Goal: Find specific page/section: Find specific page/section

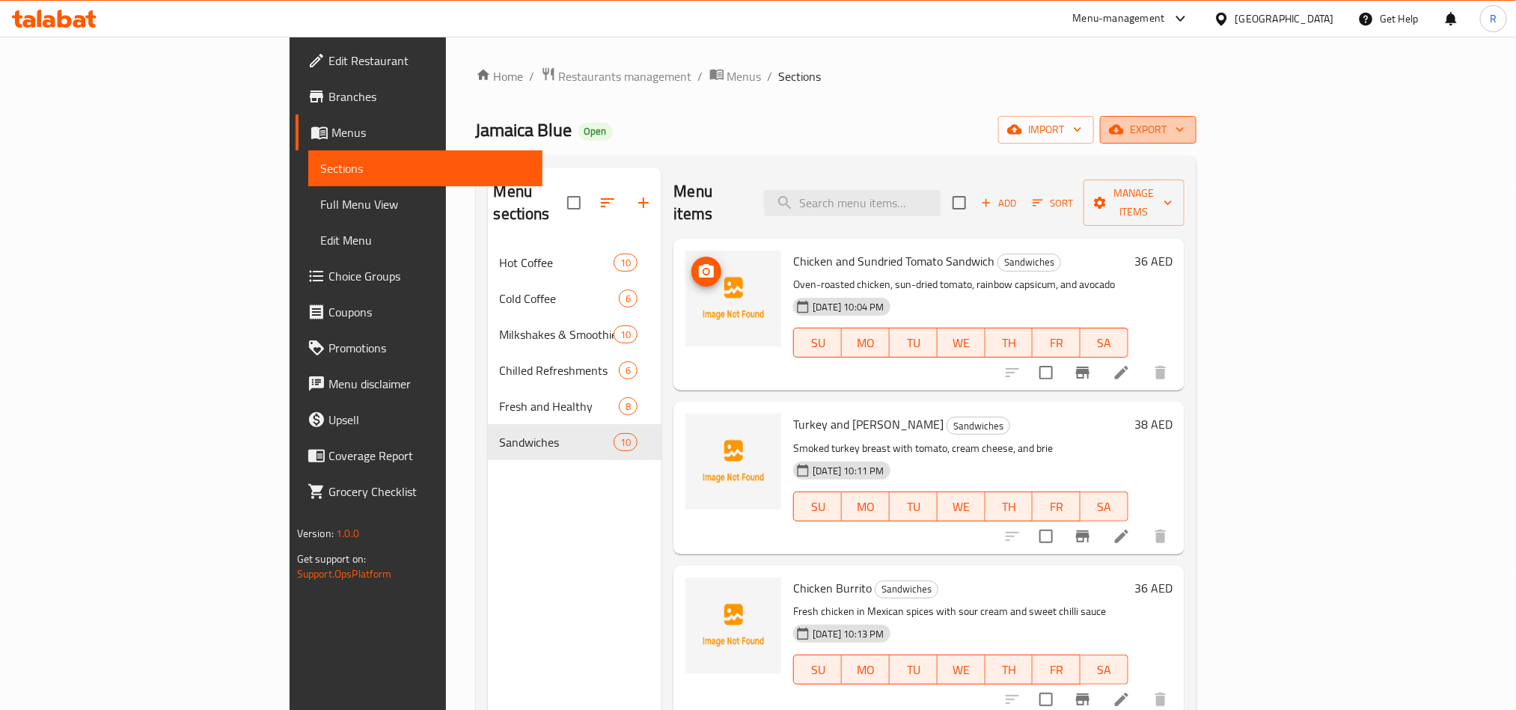
click at [1124, 131] on icon "button" at bounding box center [1116, 130] width 15 height 10
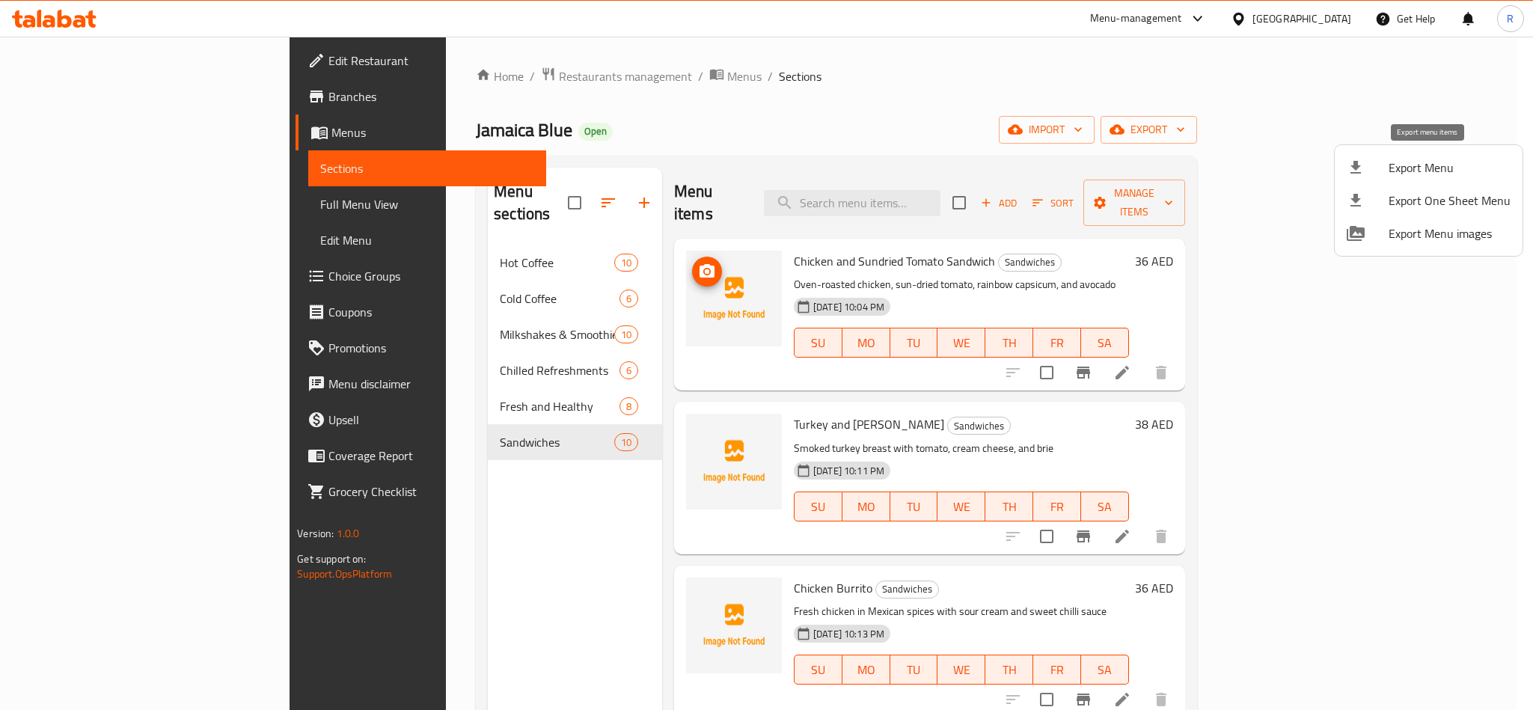
click at [1397, 168] on span "Export Menu" at bounding box center [1450, 168] width 122 height 18
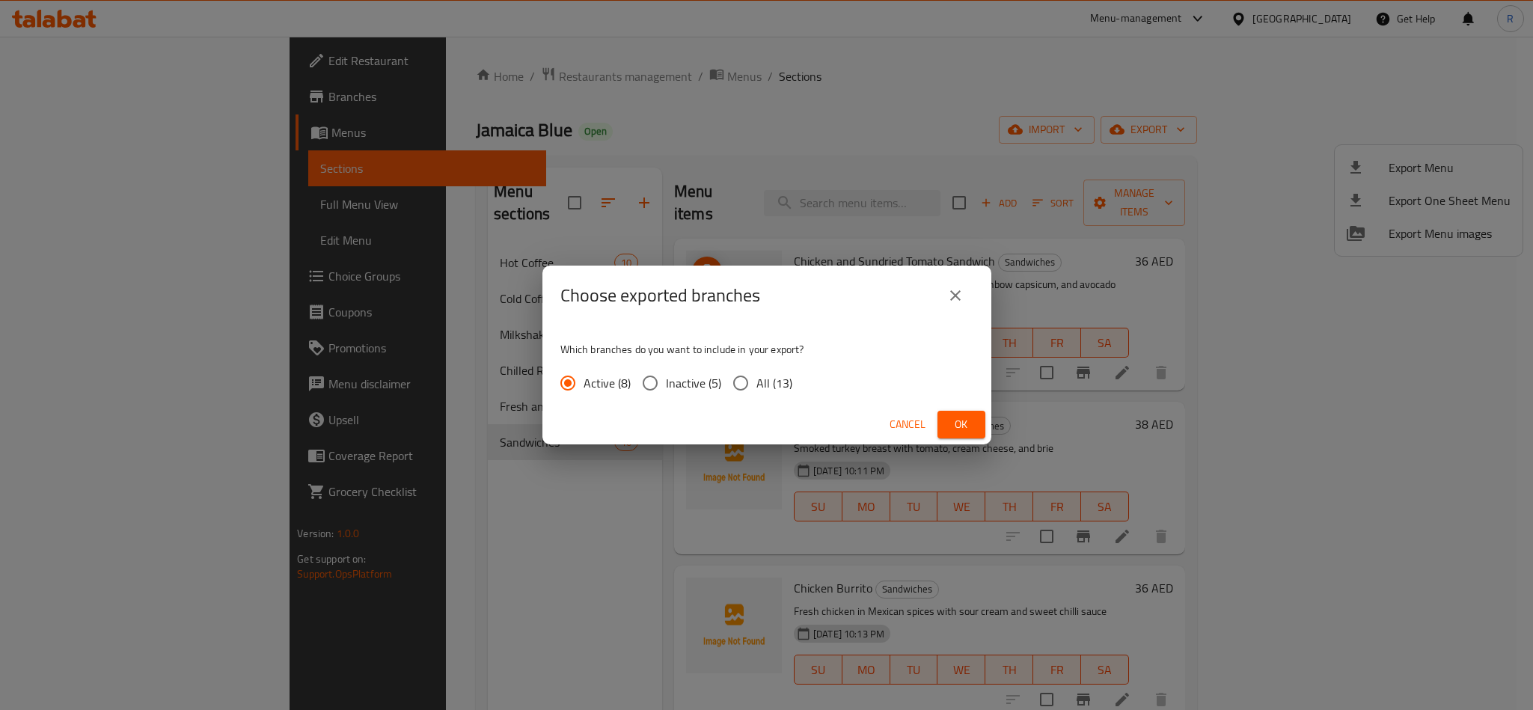
click at [741, 382] on input "All (13)" at bounding box center [740, 382] width 31 height 31
radio input "true"
click at [972, 424] on span "Ok" at bounding box center [962, 424] width 24 height 19
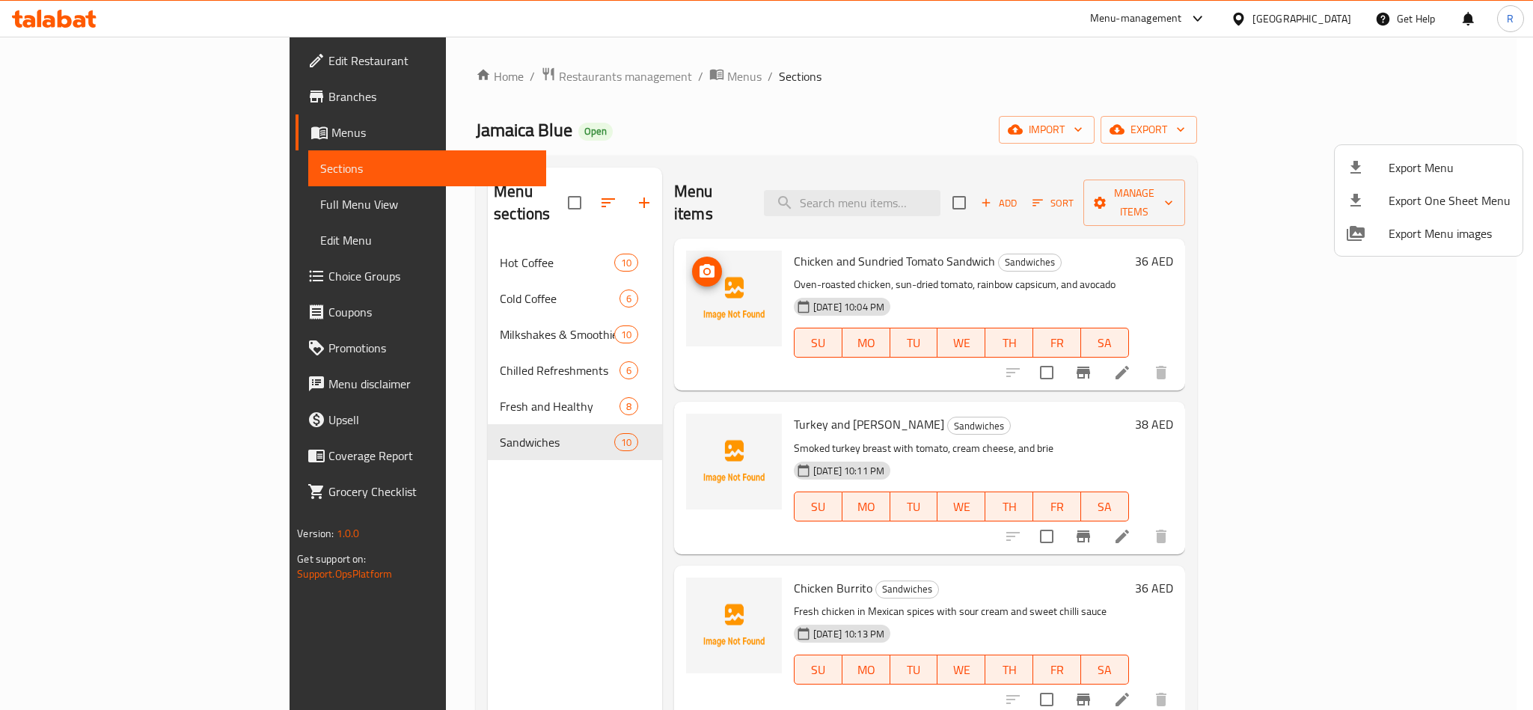
click at [1064, 121] on div at bounding box center [766, 355] width 1533 height 710
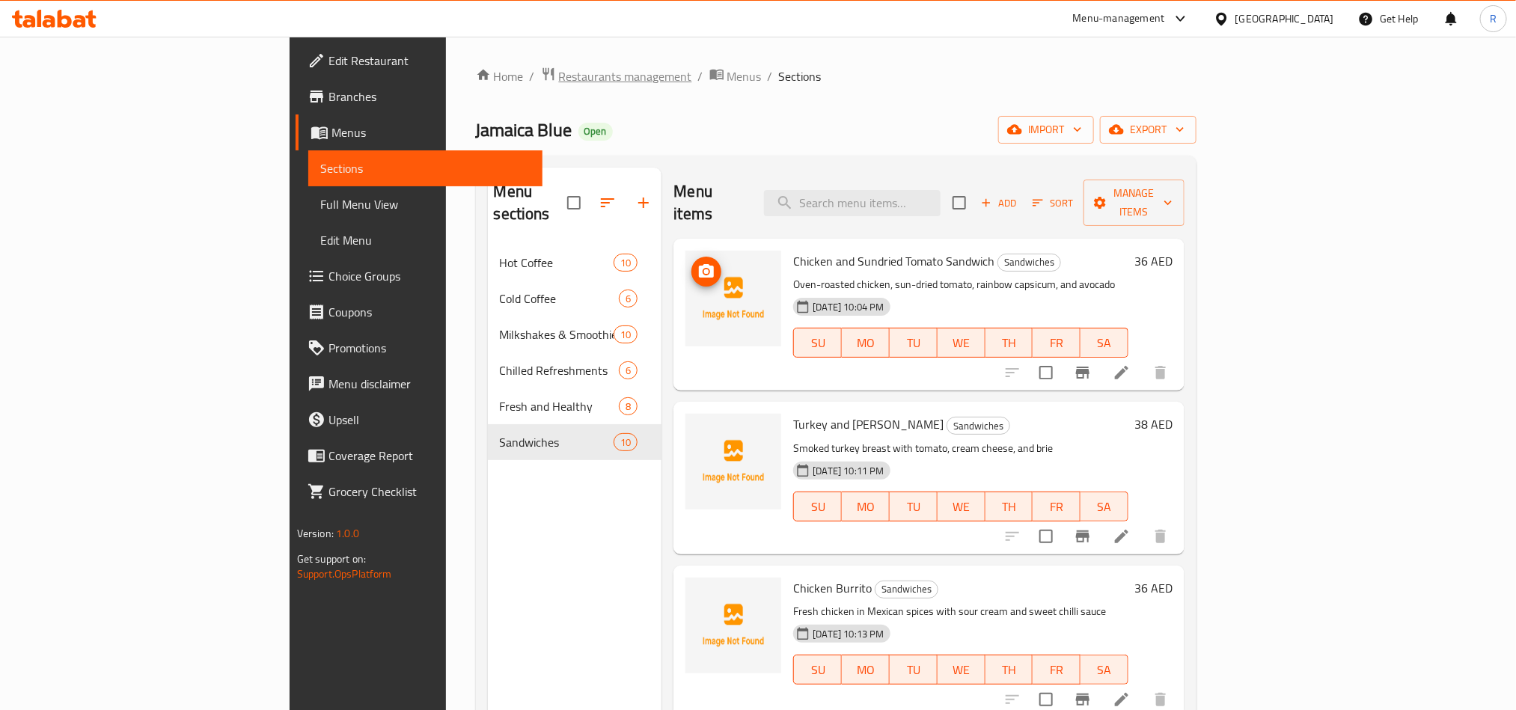
click at [559, 70] on span "Restaurants management" at bounding box center [625, 76] width 133 height 18
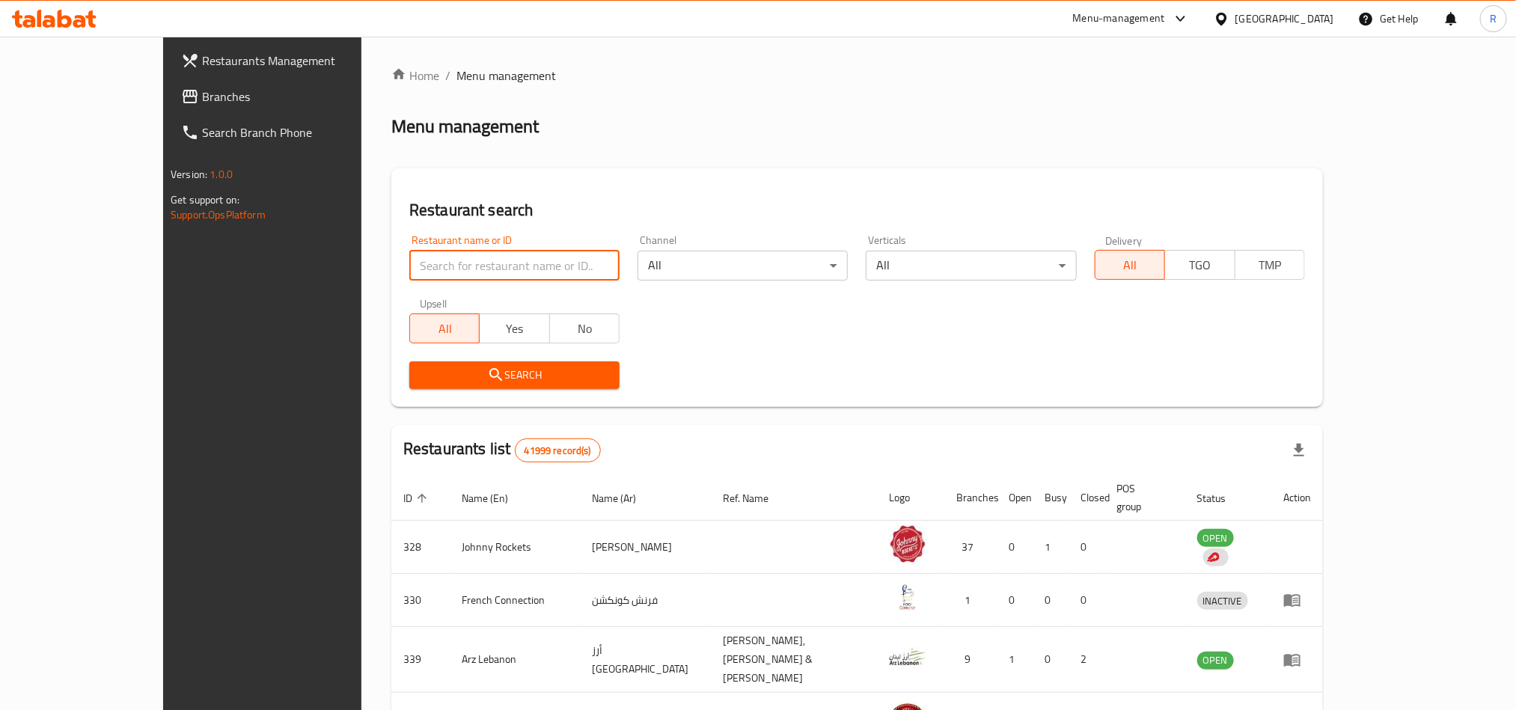
paste input "13187"
type input "13187"
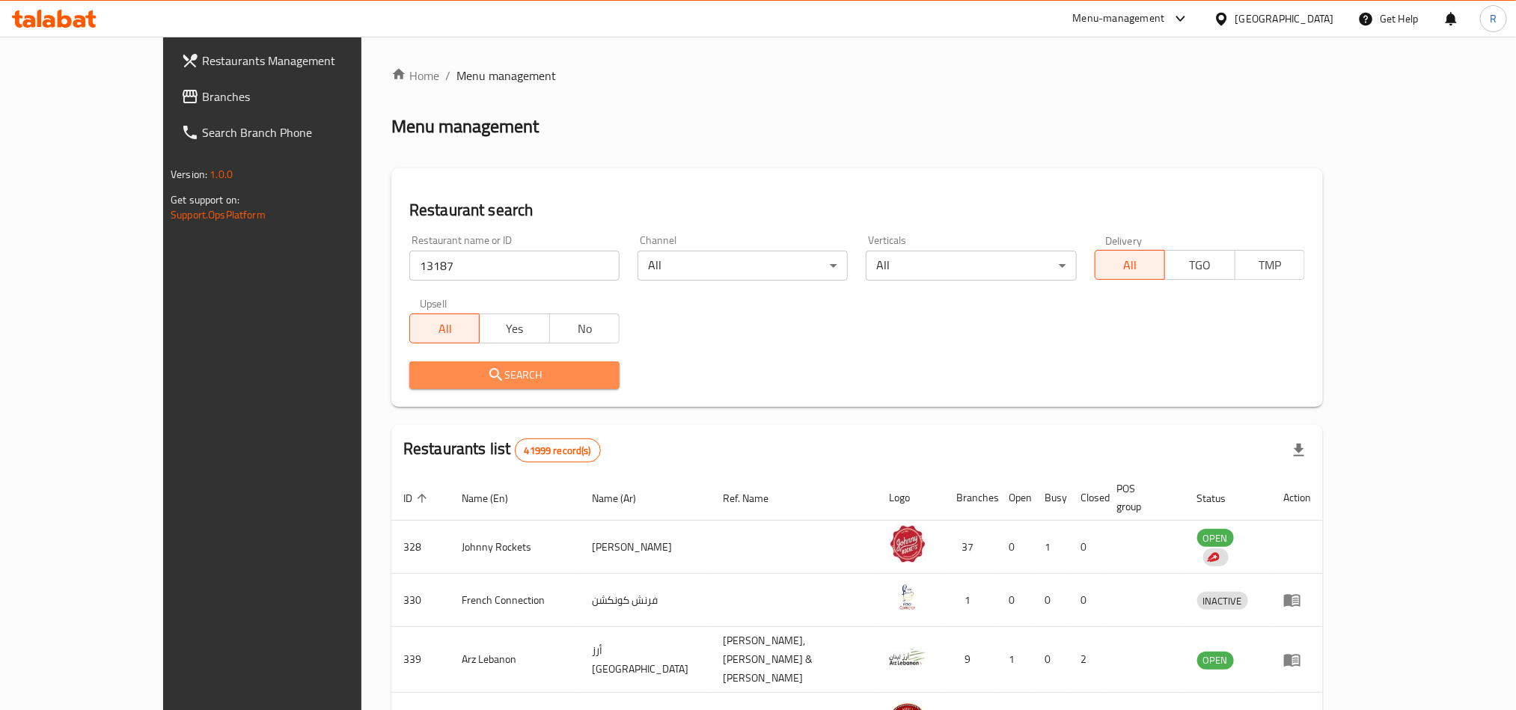
click at [438, 388] on button "Search" at bounding box center [514, 375] width 210 height 28
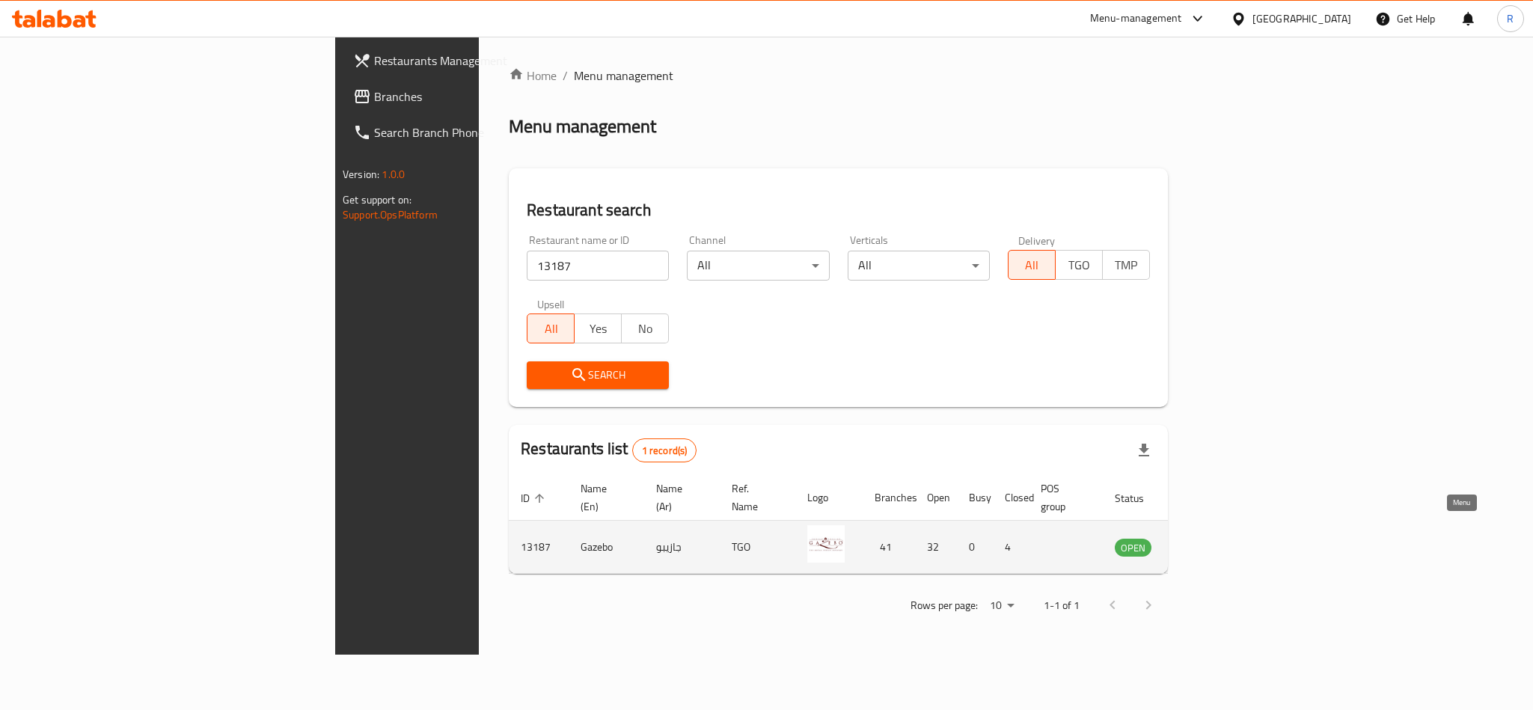
click at [1221, 538] on link "enhanced table" at bounding box center [1207, 547] width 28 height 18
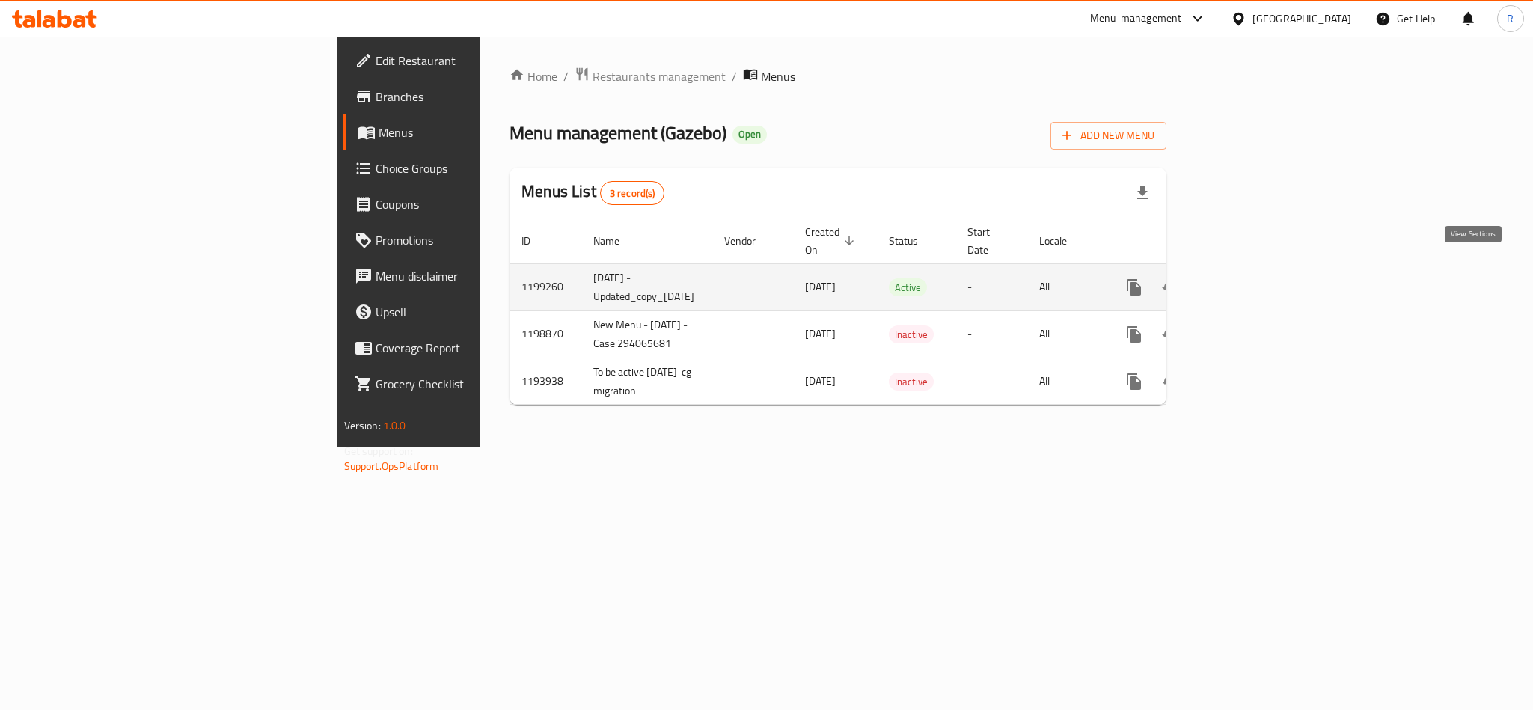
click at [1251, 278] on icon "enhanced table" at bounding box center [1242, 287] width 18 height 18
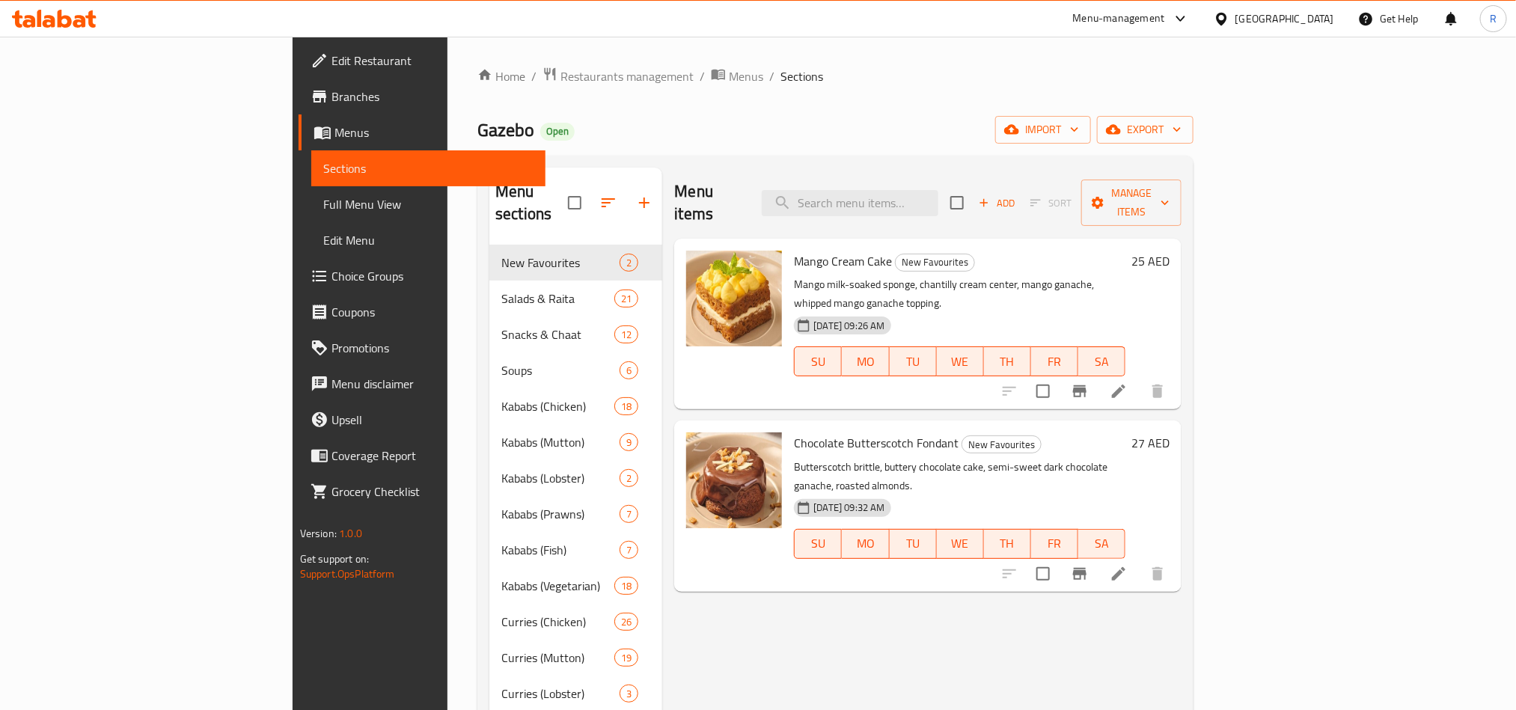
click at [331, 104] on span "Branches" at bounding box center [432, 97] width 202 height 18
